Goal: Task Accomplishment & Management: Use online tool/utility

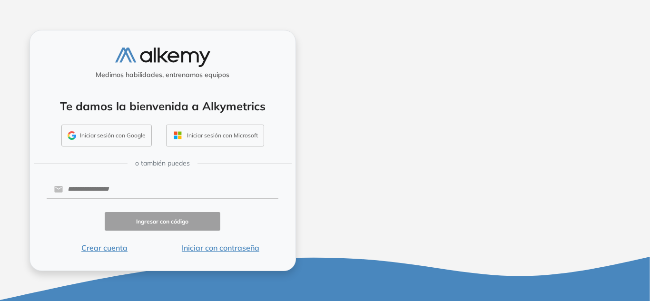
click at [232, 249] on button "Iniciar con contraseña" at bounding box center [220, 247] width 116 height 11
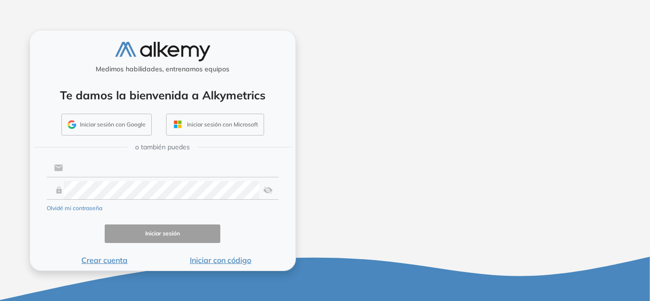
type input "**********"
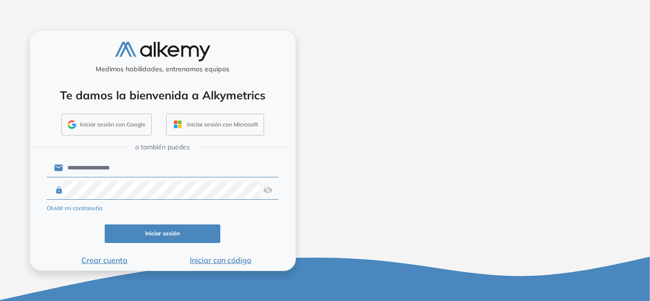
click at [170, 230] on button "Iniciar sesión" at bounding box center [163, 233] width 116 height 19
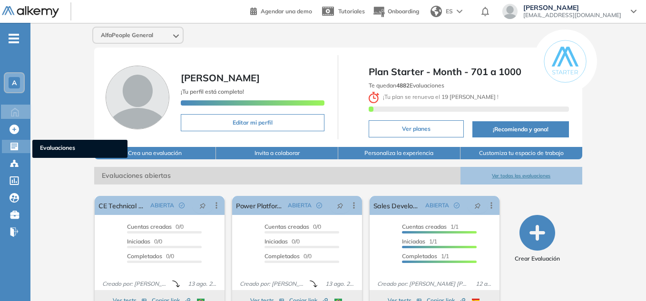
click at [13, 148] on icon at bounding box center [15, 147] width 10 height 10
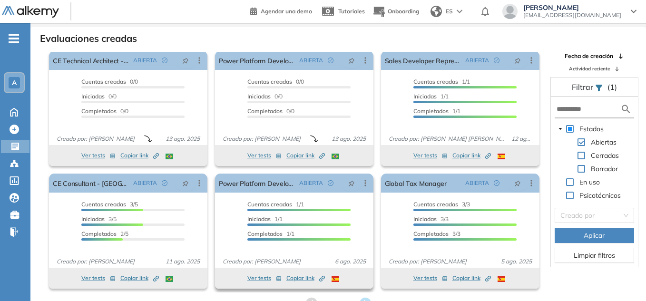
scroll to position [23, 0]
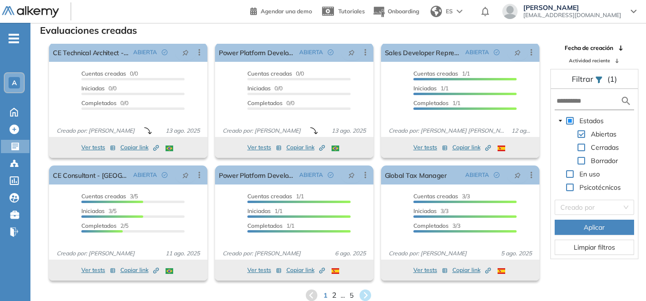
click at [333, 296] on span "2" at bounding box center [333, 295] width 4 height 11
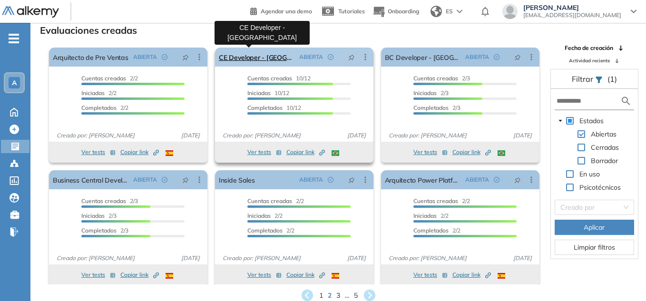
click at [258, 54] on link "CE Developer - Brasil" at bounding box center [257, 57] width 77 height 19
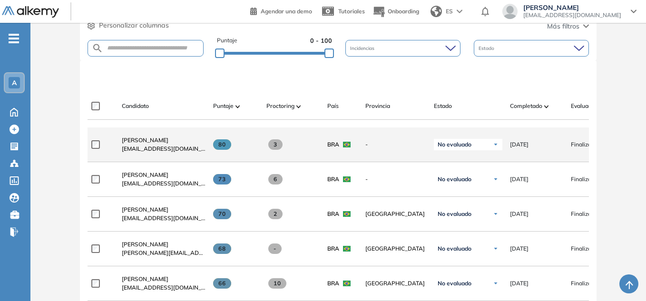
scroll to position [246, 0]
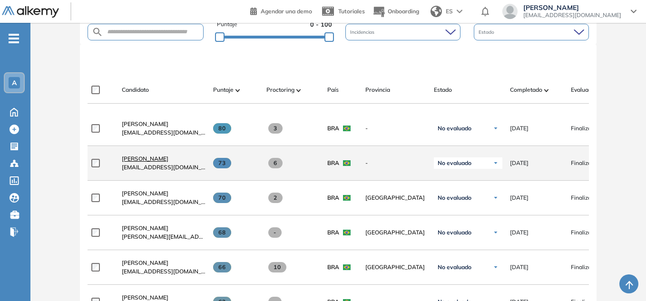
click at [150, 162] on span "Orlando Orlando" at bounding box center [145, 158] width 47 height 7
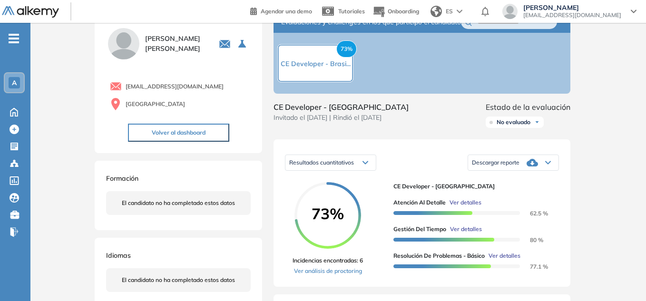
scroll to position [48, 0]
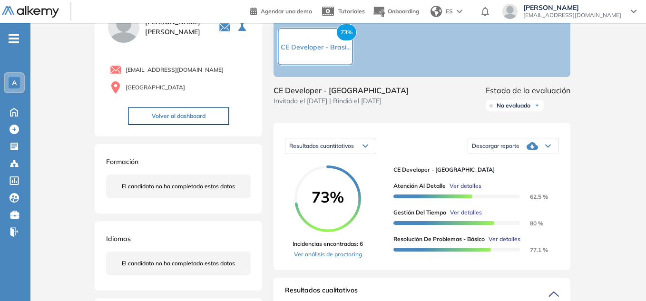
click at [528, 152] on icon at bounding box center [531, 145] width 11 height 11
click at [522, 163] on li "Descargar informe completo" at bounding box center [507, 159] width 70 height 10
click at [326, 259] on link "Ver análisis de proctoring" at bounding box center [327, 254] width 70 height 9
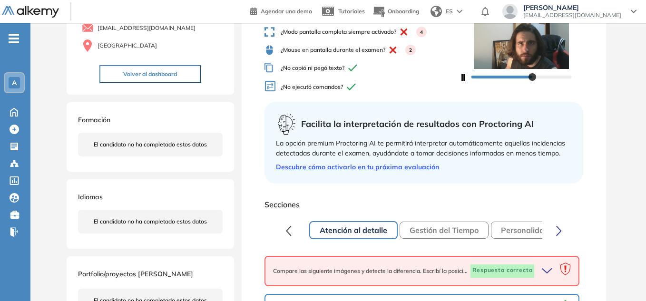
scroll to position [95, 0]
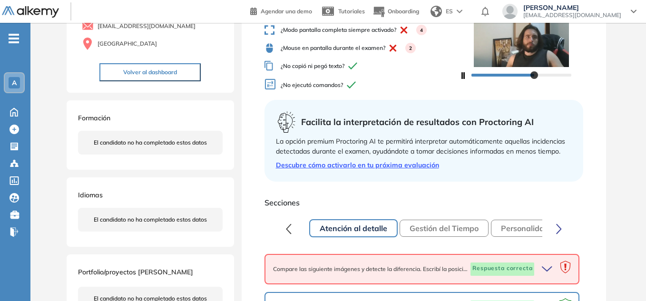
click at [461, 224] on button "Gestión del Tiempo" at bounding box center [443, 228] width 89 height 17
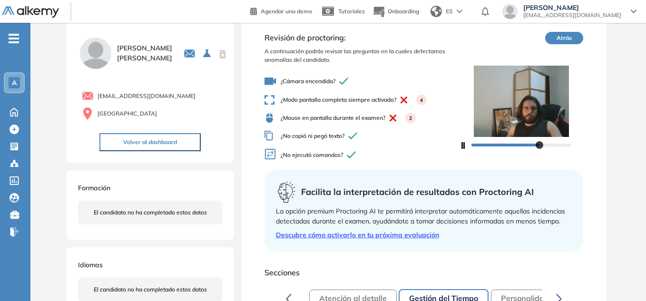
scroll to position [48, 0]
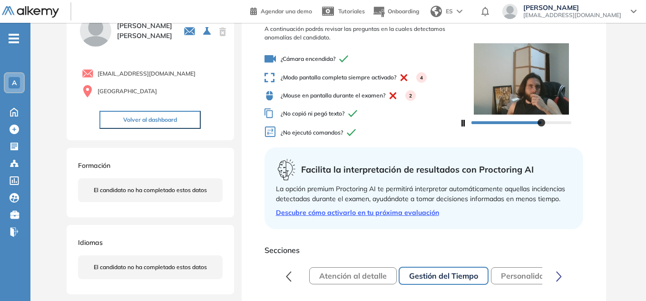
click at [522, 272] on button "Personalidad - MBTI" at bounding box center [538, 275] width 94 height 17
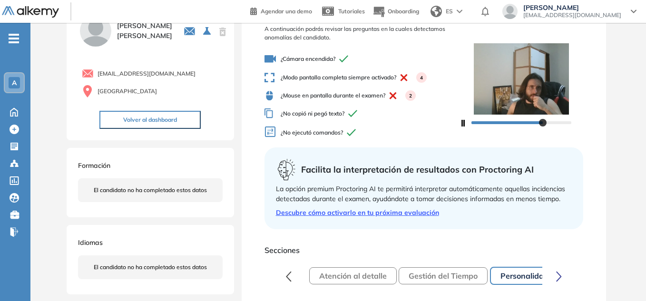
click at [557, 273] on icon "button" at bounding box center [559, 276] width 6 height 11
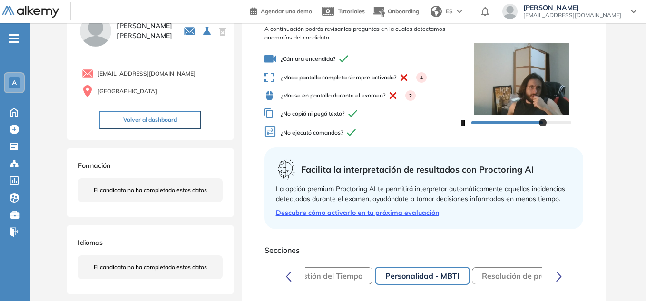
scroll to position [0, 118]
click at [529, 275] on button "Resolución de problemas - Básico" at bounding box center [538, 275] width 141 height 17
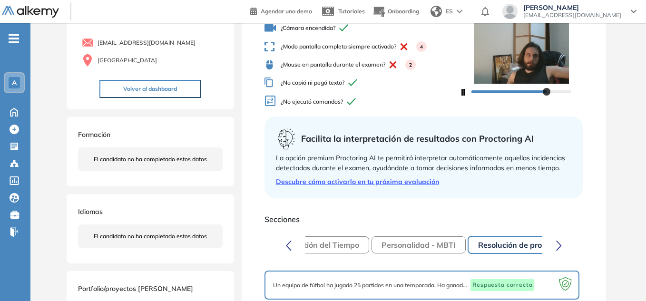
scroll to position [95, 0]
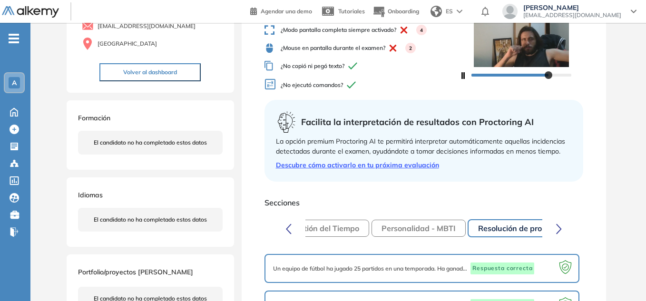
click at [562, 232] on button "button" at bounding box center [559, 228] width 18 height 19
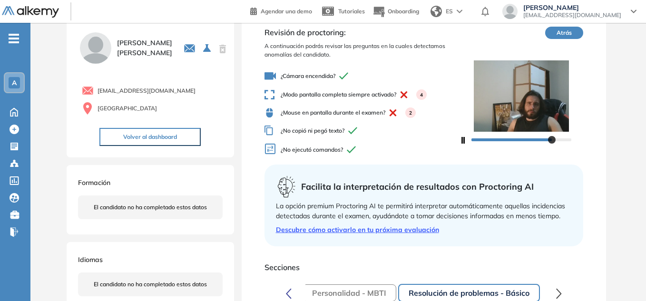
scroll to position [0, 0]
